Goal: Transaction & Acquisition: Subscribe to service/newsletter

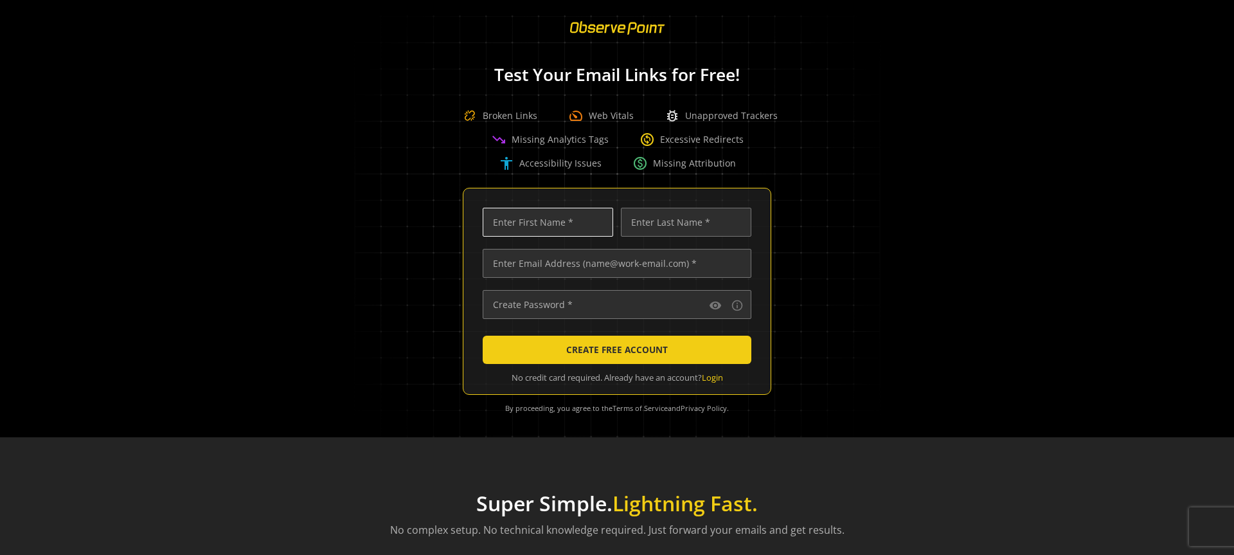
click at [528, 220] on input "text" at bounding box center [548, 222] width 130 height 29
type input "Testing"
type input "[PERSON_NAME][EMAIL_ADDRESS][PERSON_NAME][DOMAIN_NAME]"
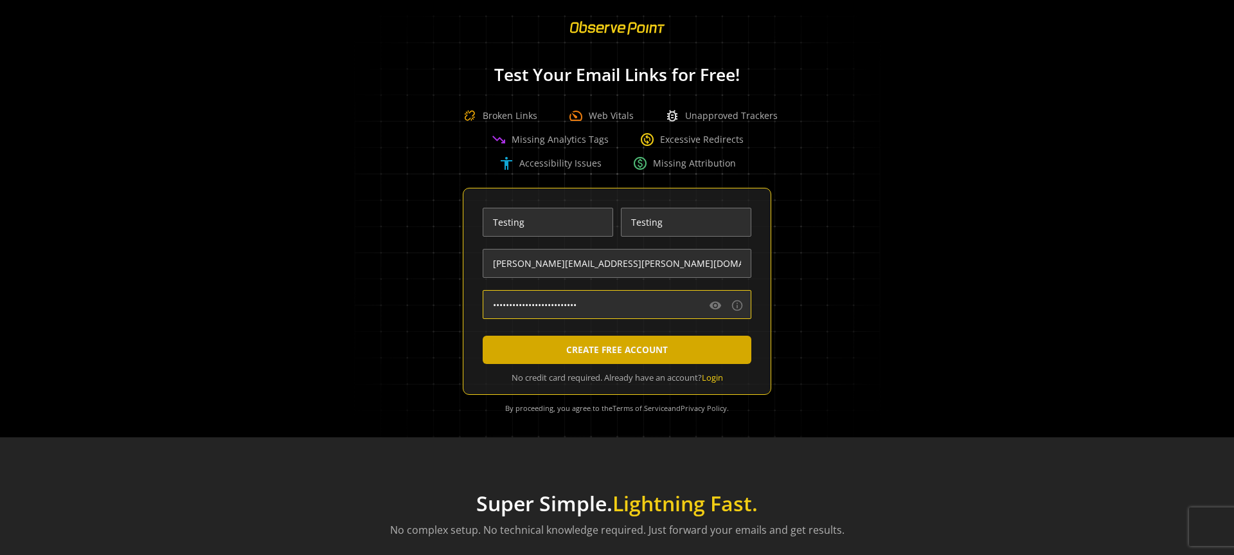
type input "••••••••••••••••••••••••••"
click at [615, 346] on span "CREATE FREE ACCOUNT" at bounding box center [617, 349] width 102 height 23
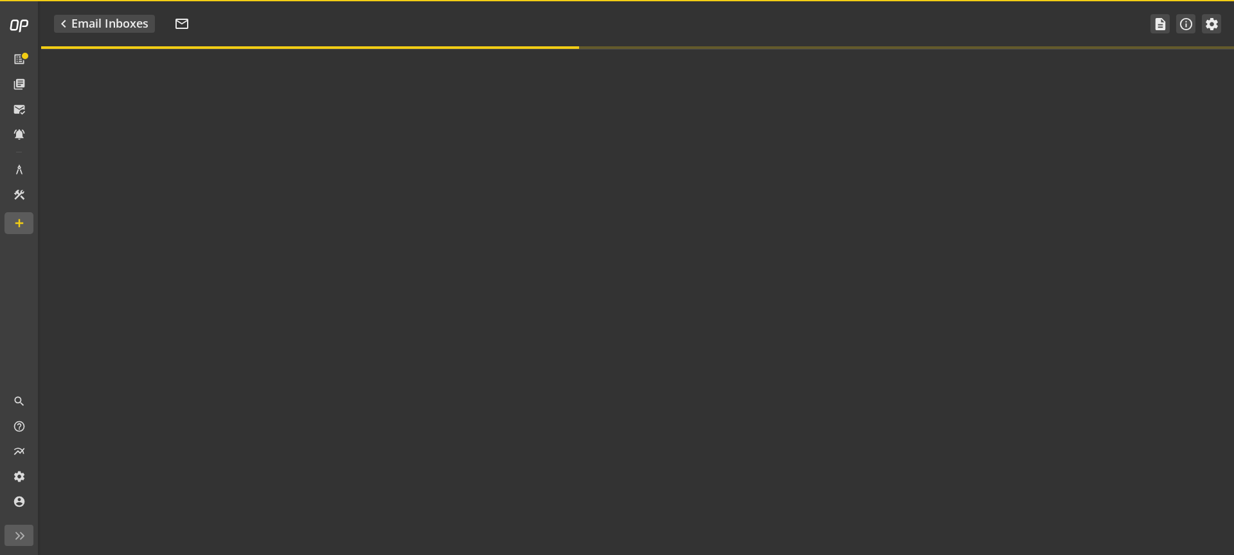
type textarea "Welcome to ObservePoint! This is your default email inbox for testing."
